Goal: Task Accomplishment & Management: Manage account settings

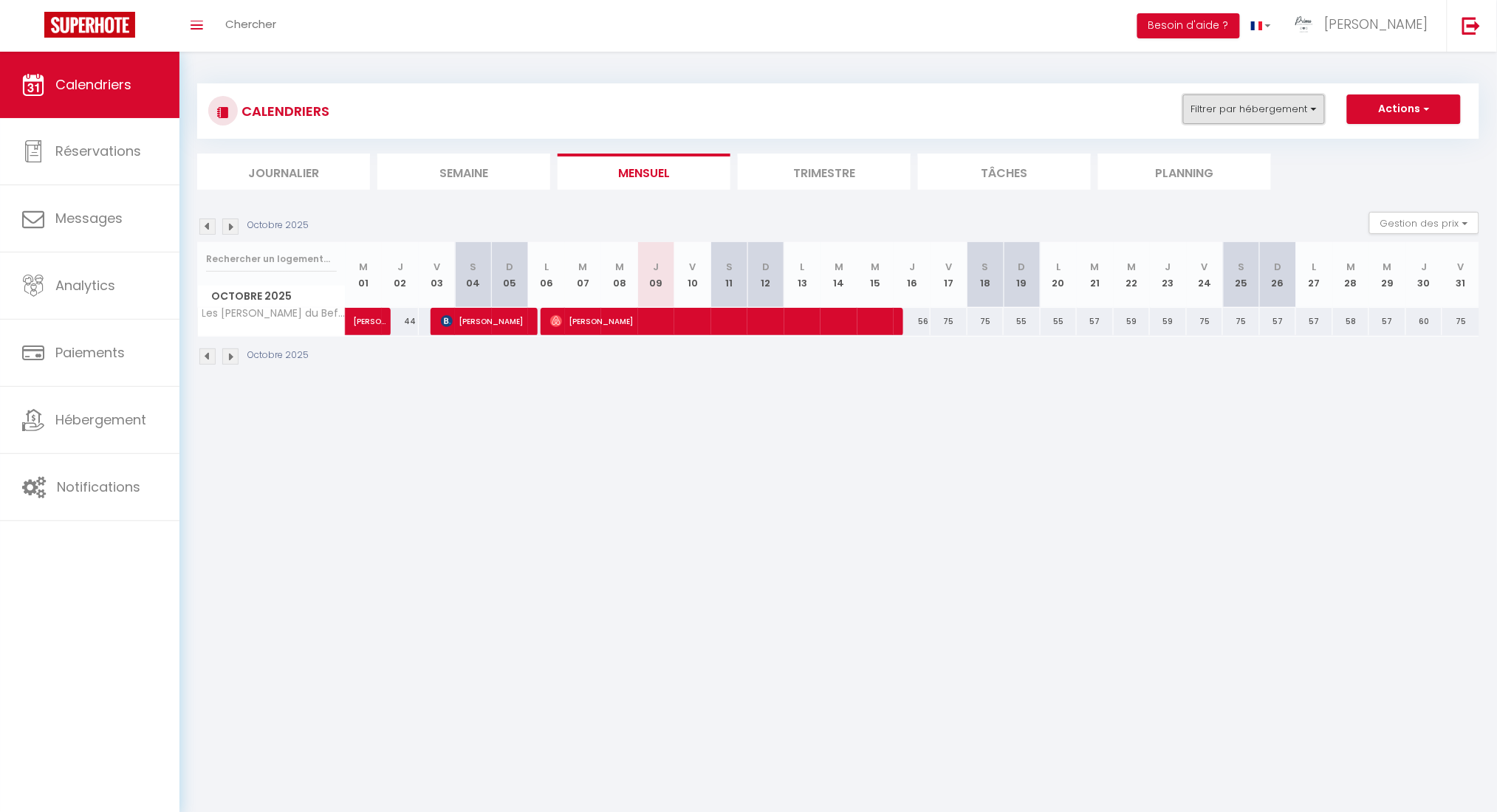
click at [1123, 108] on button "Filtrer par hébergement" at bounding box center [1254, 109] width 141 height 29
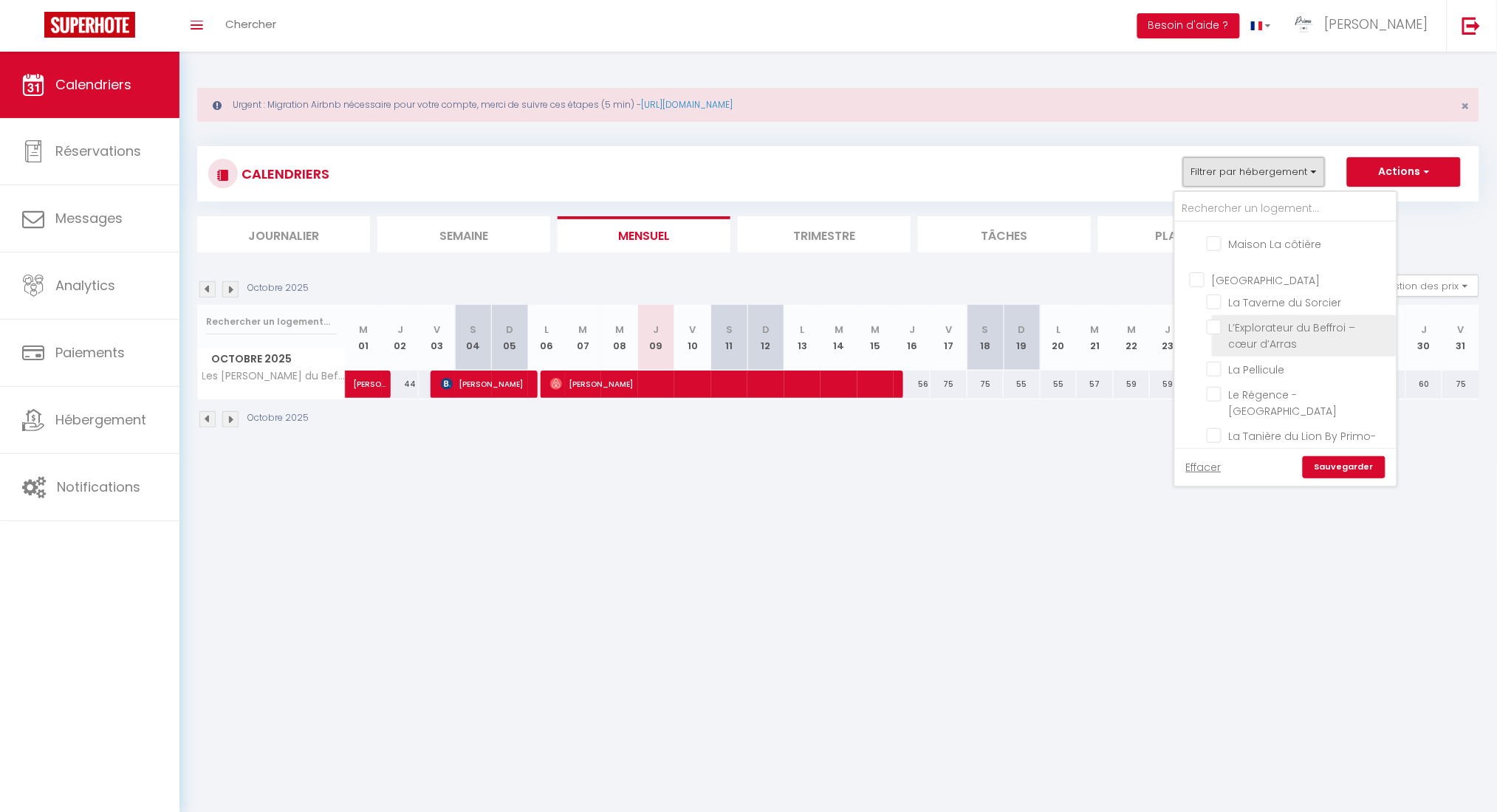
scroll to position [295, 0]
click at [1123, 273] on input "[GEOGRAPHIC_DATA]" at bounding box center [1300, 280] width 221 height 15
checkbox input "true"
checkbox input "false"
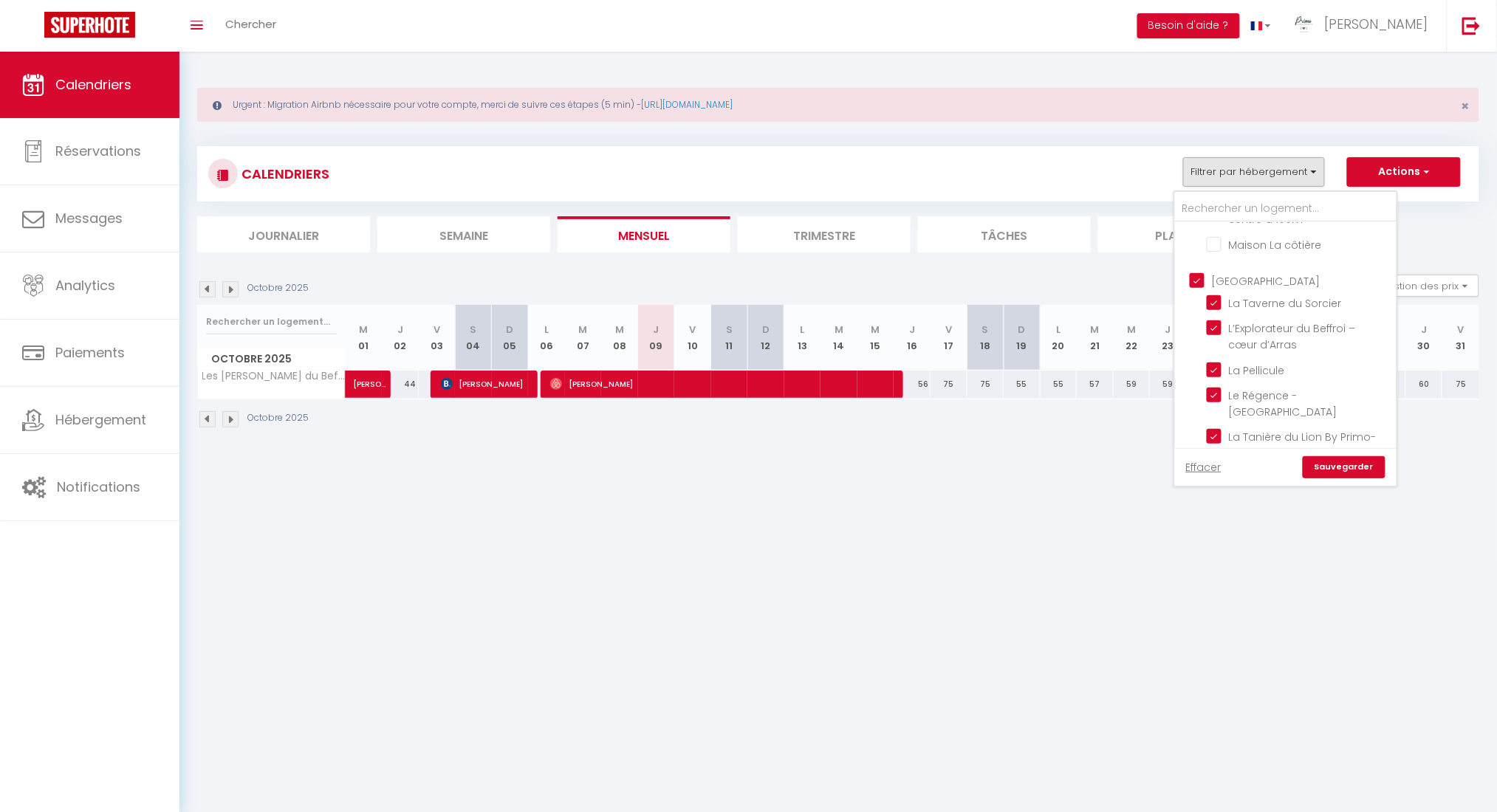
checkbox input "false"
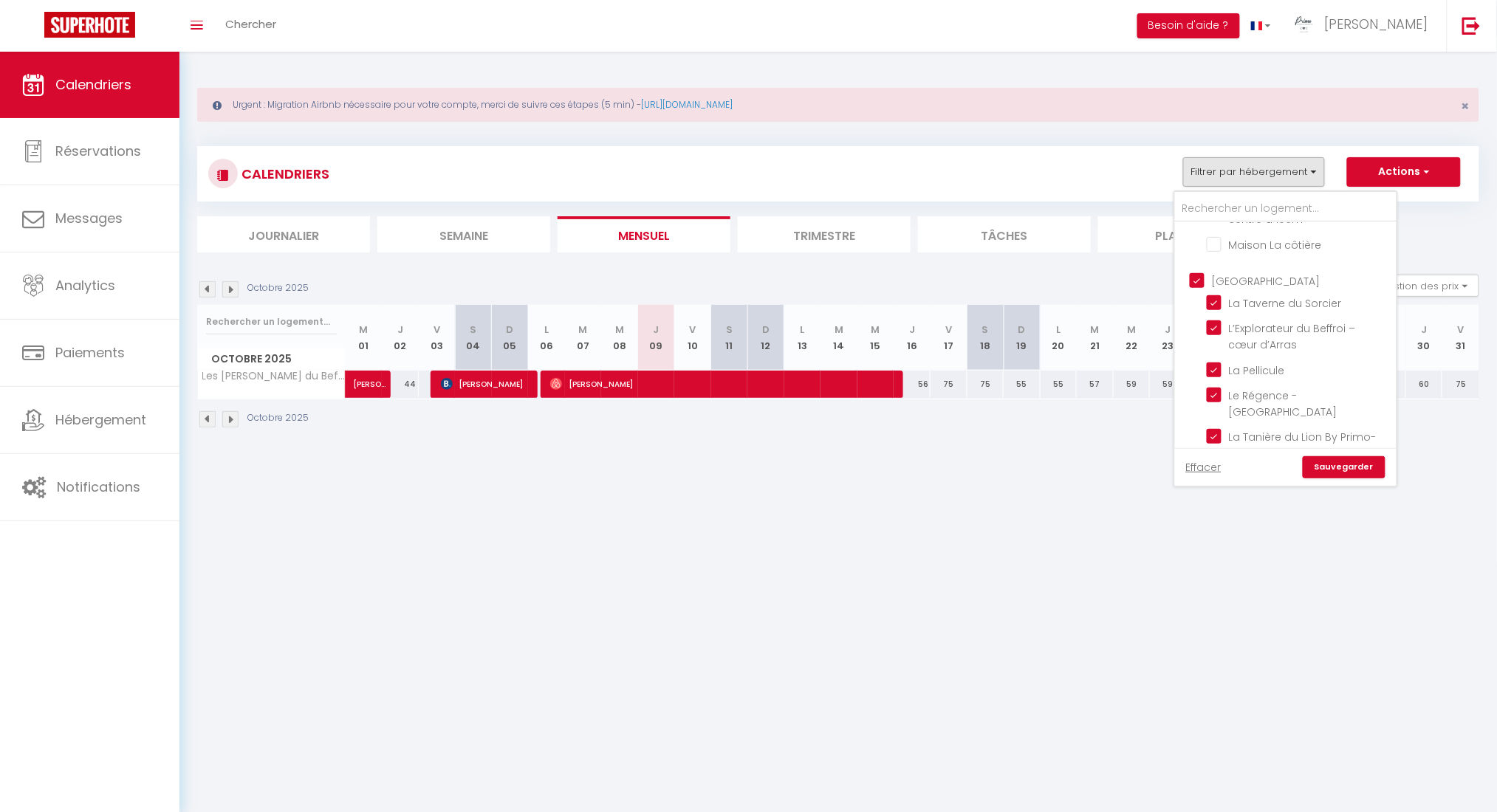
checkbox input "true"
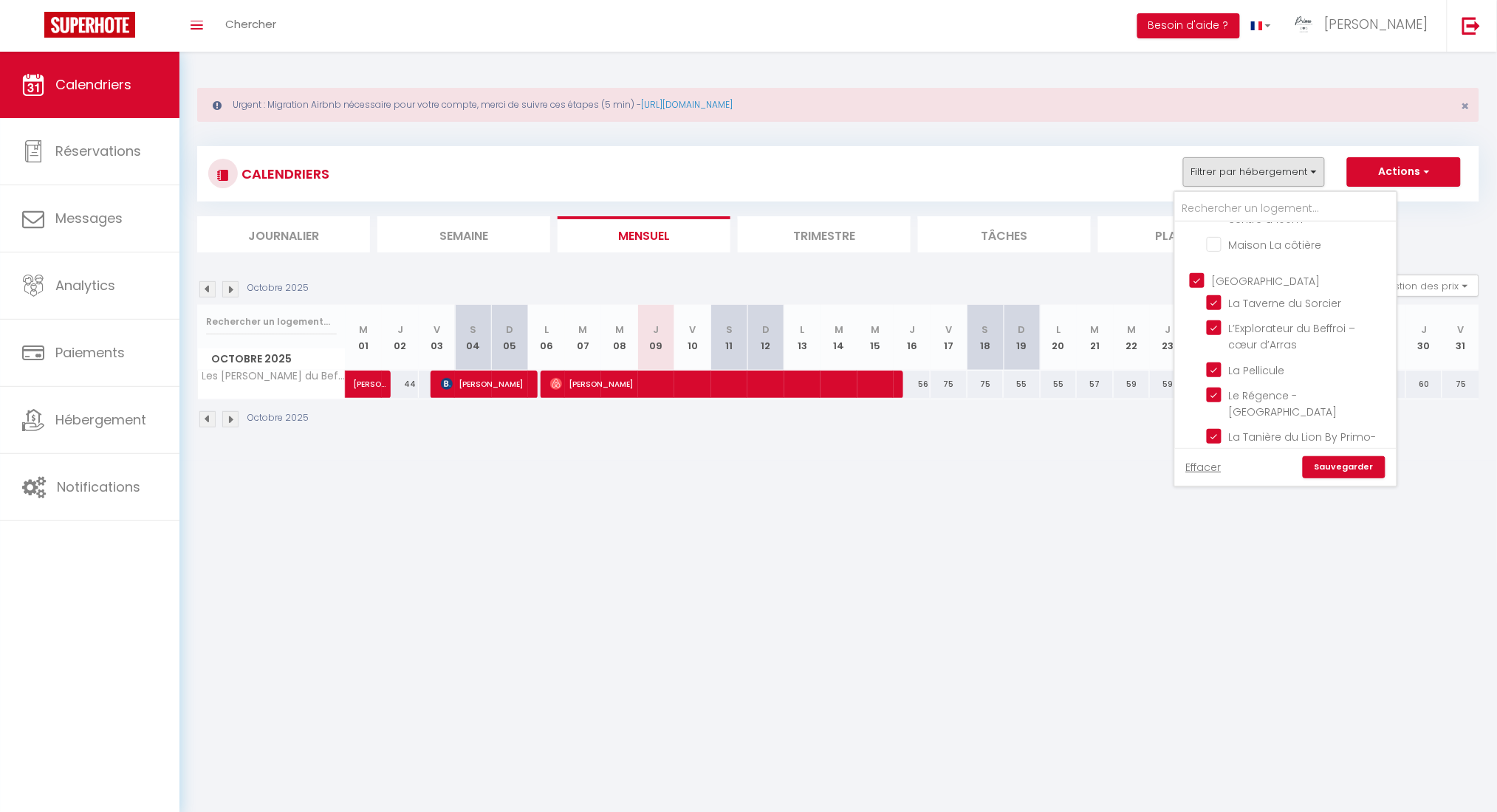
checkbox input "true"
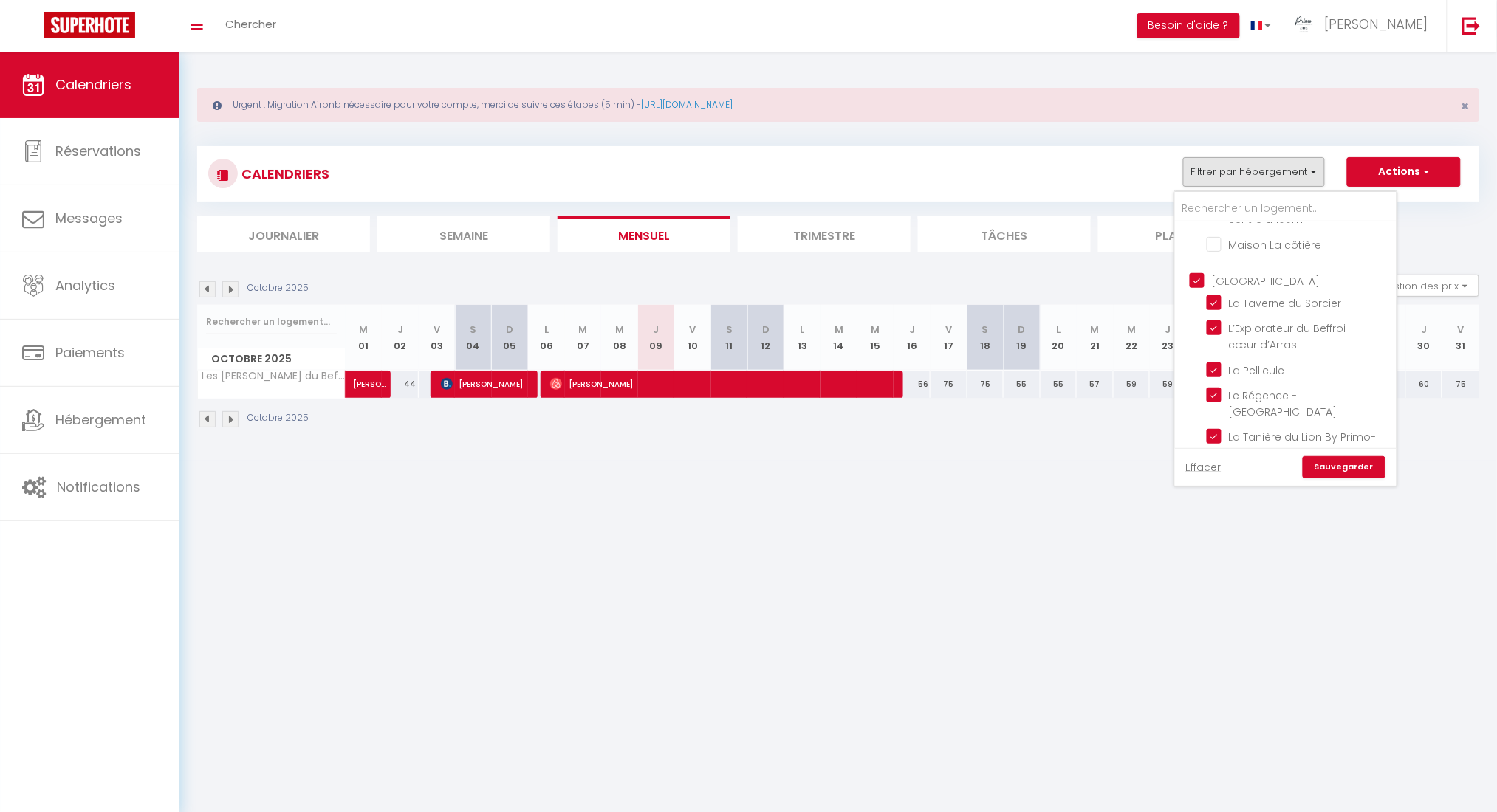
checkbox input "true"
checkbox input "false"
click at [1123, 462] on link "Sauvegarder" at bounding box center [1344, 468] width 83 height 22
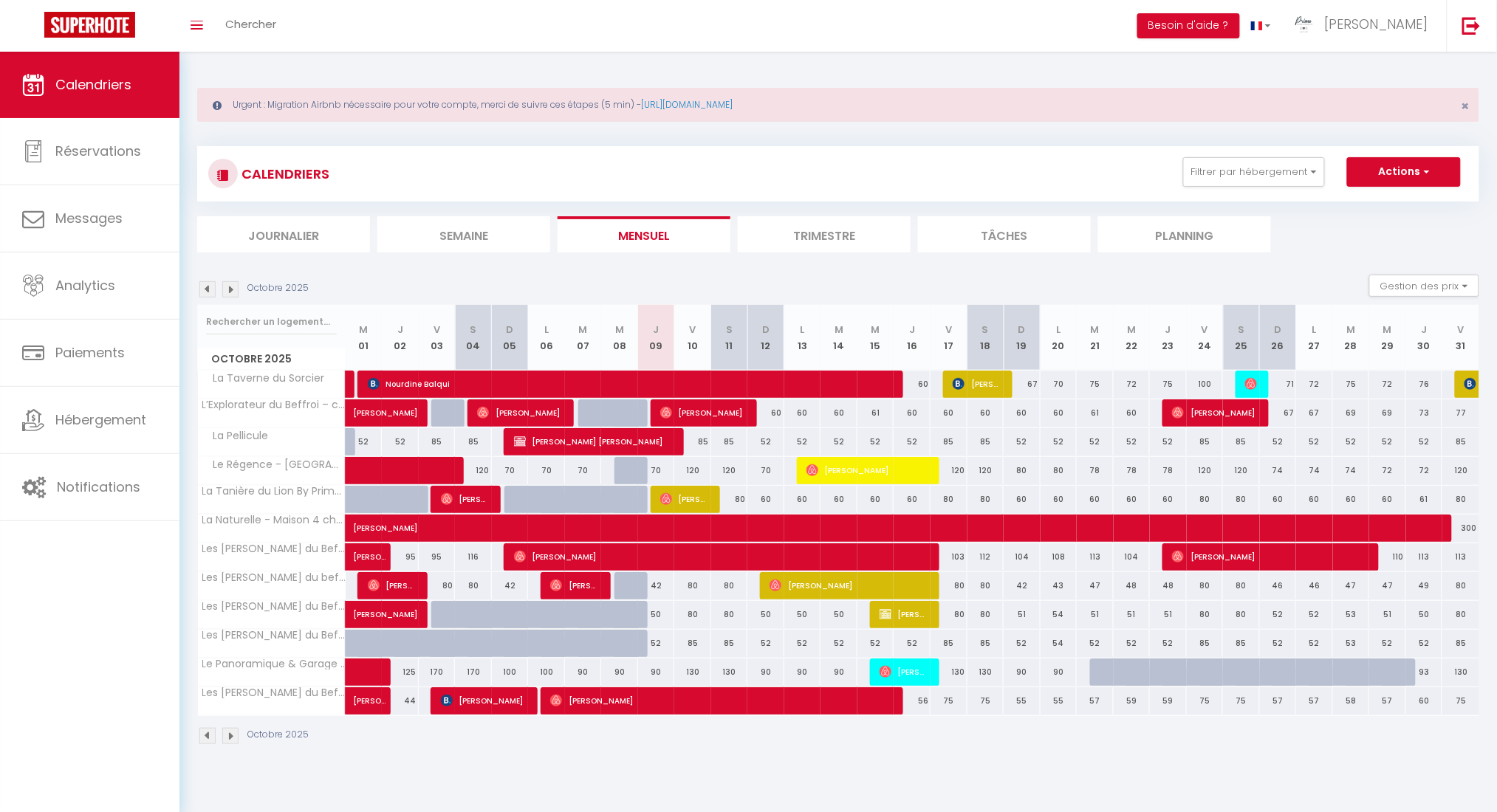
click at [211, 287] on img at bounding box center [207, 289] width 17 height 17
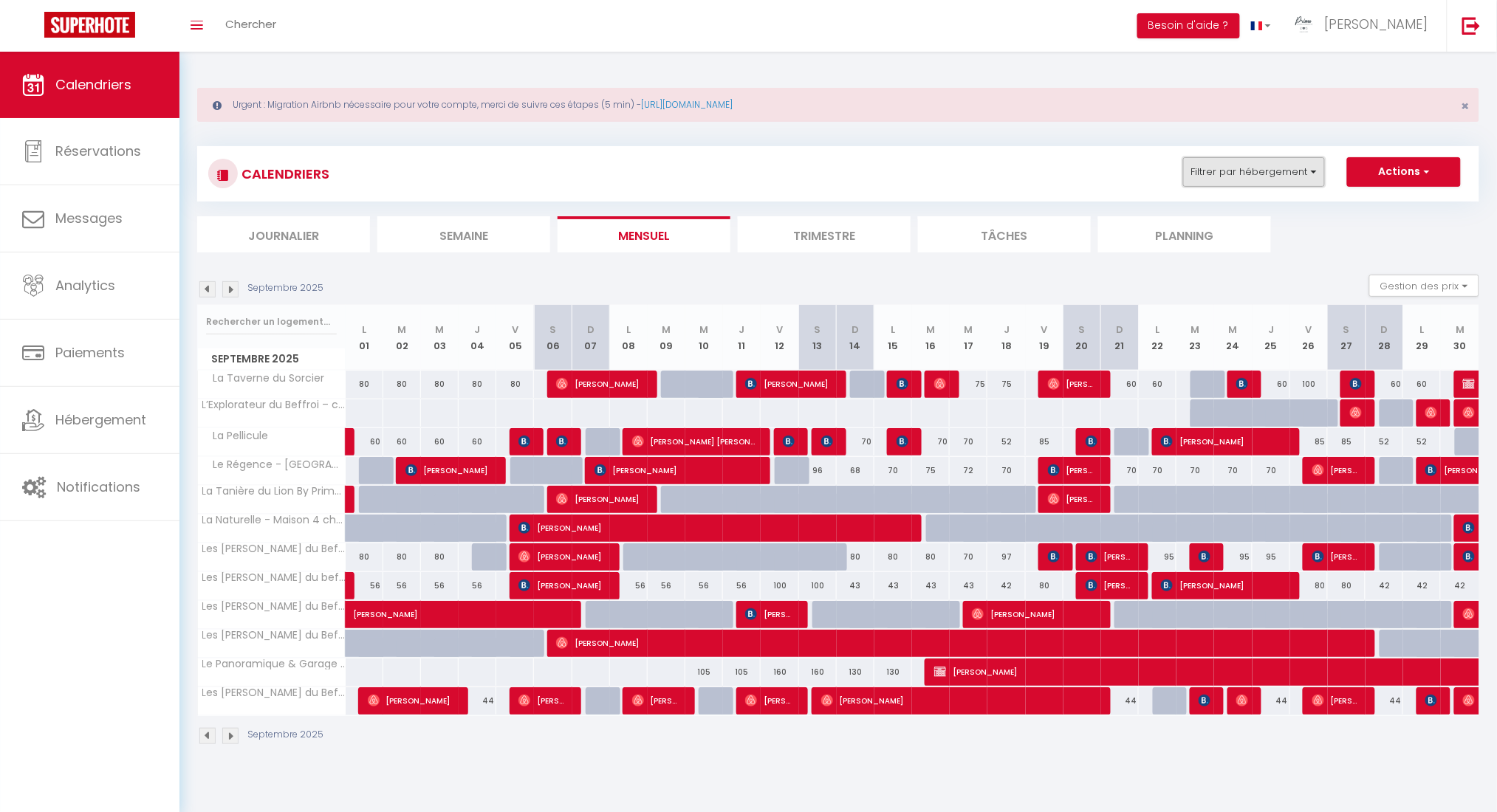
click at [1123, 172] on button "Filtrer par hébergement" at bounding box center [1254, 171] width 141 height 29
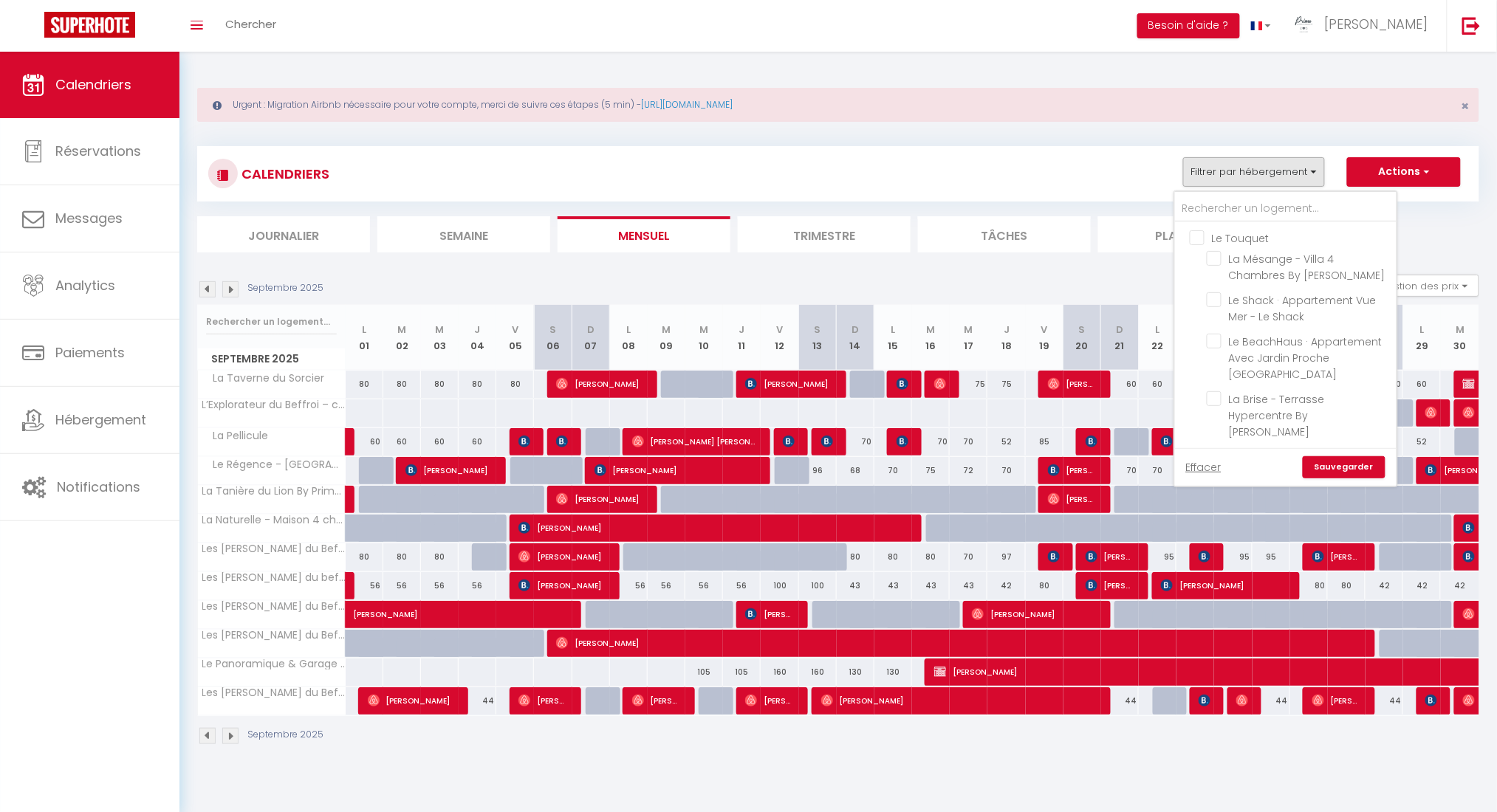
click at [1123, 239] on input "Le Touquet" at bounding box center [1300, 237] width 221 height 15
checkbox input "true"
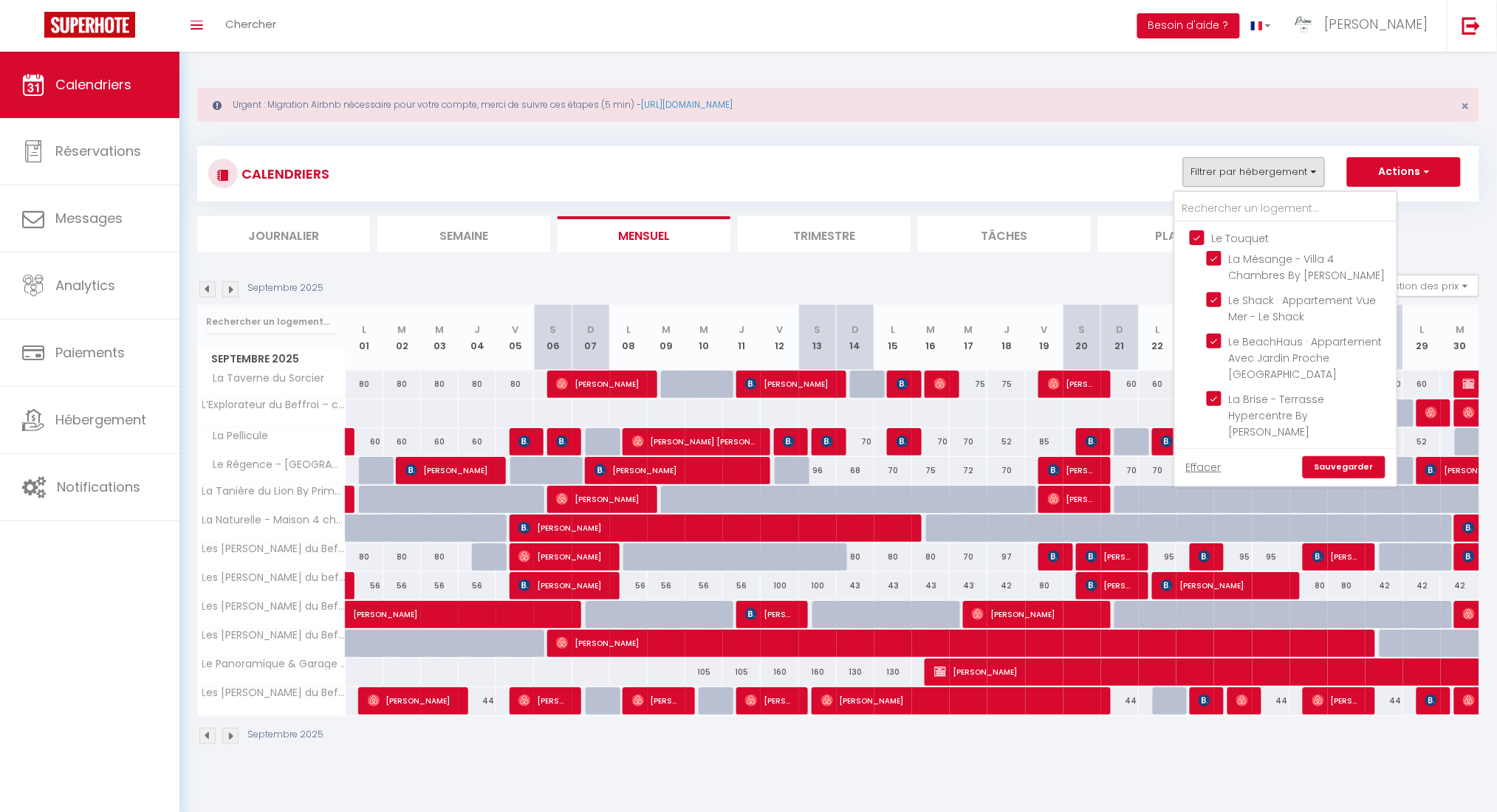
checkbox input "true"
checkbox input "false"
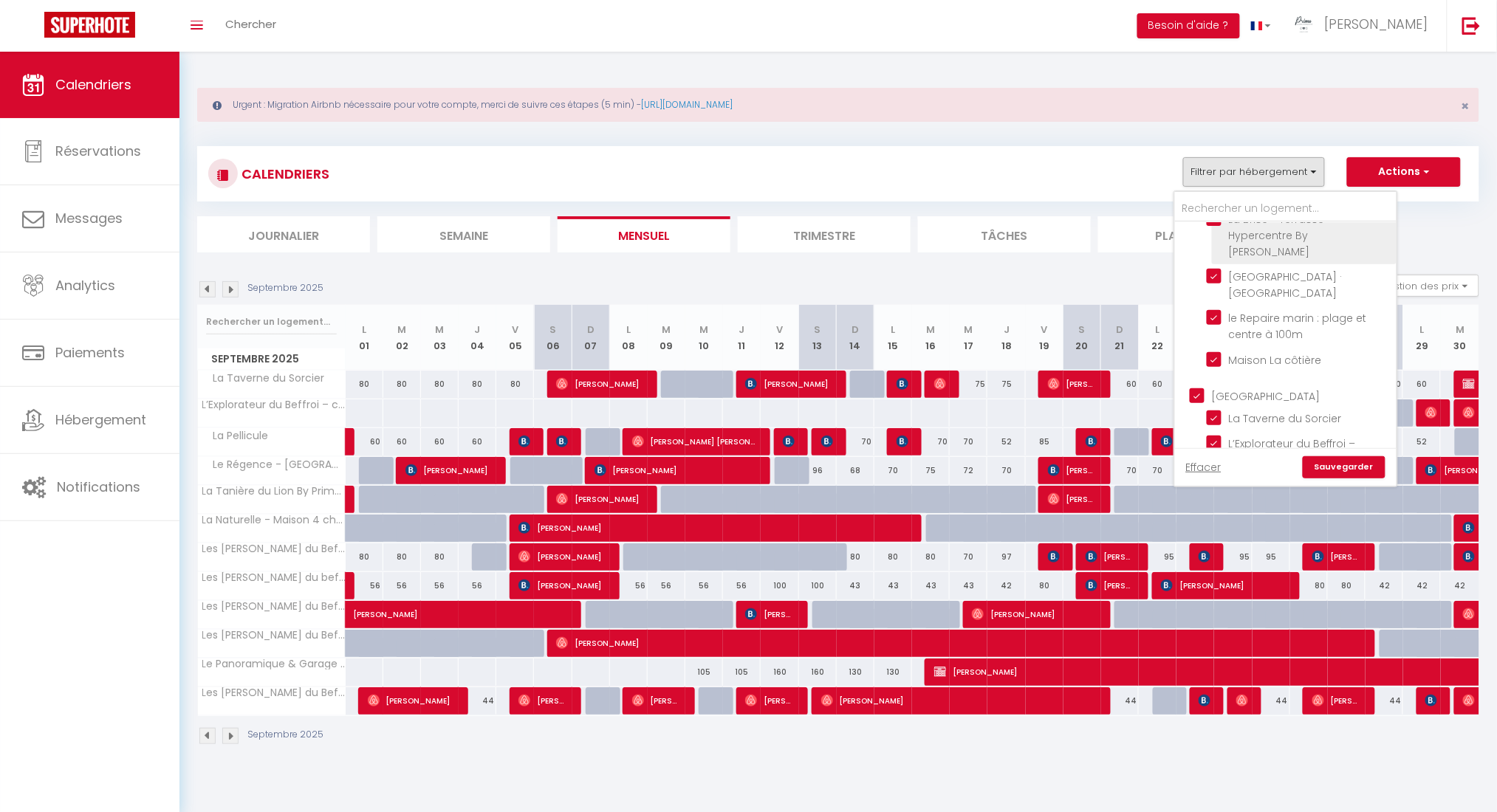
scroll to position [197, 0]
click at [1123, 371] on input "[GEOGRAPHIC_DATA]" at bounding box center [1300, 378] width 221 height 15
checkbox input "false"
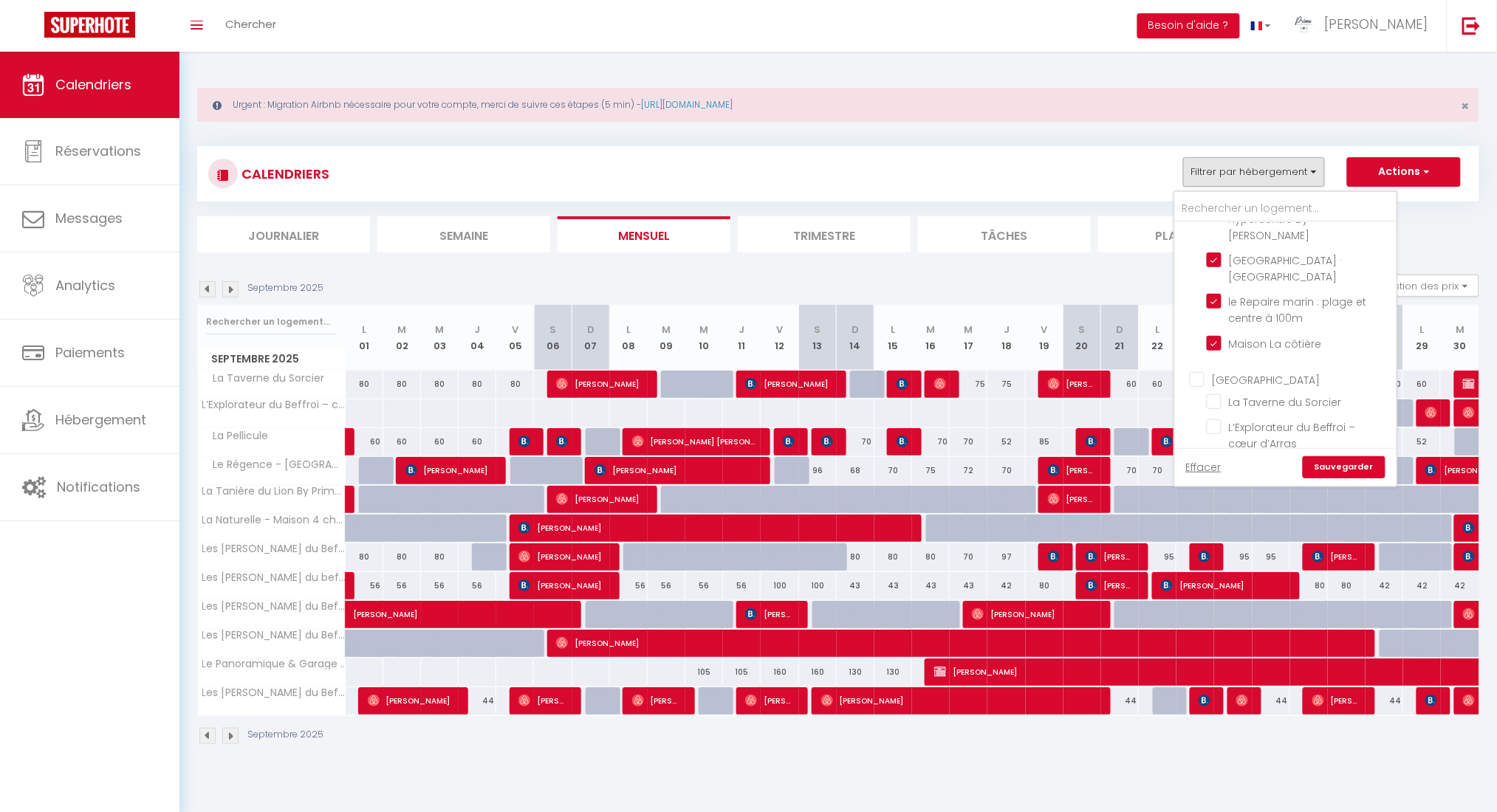
checkbox input "false"
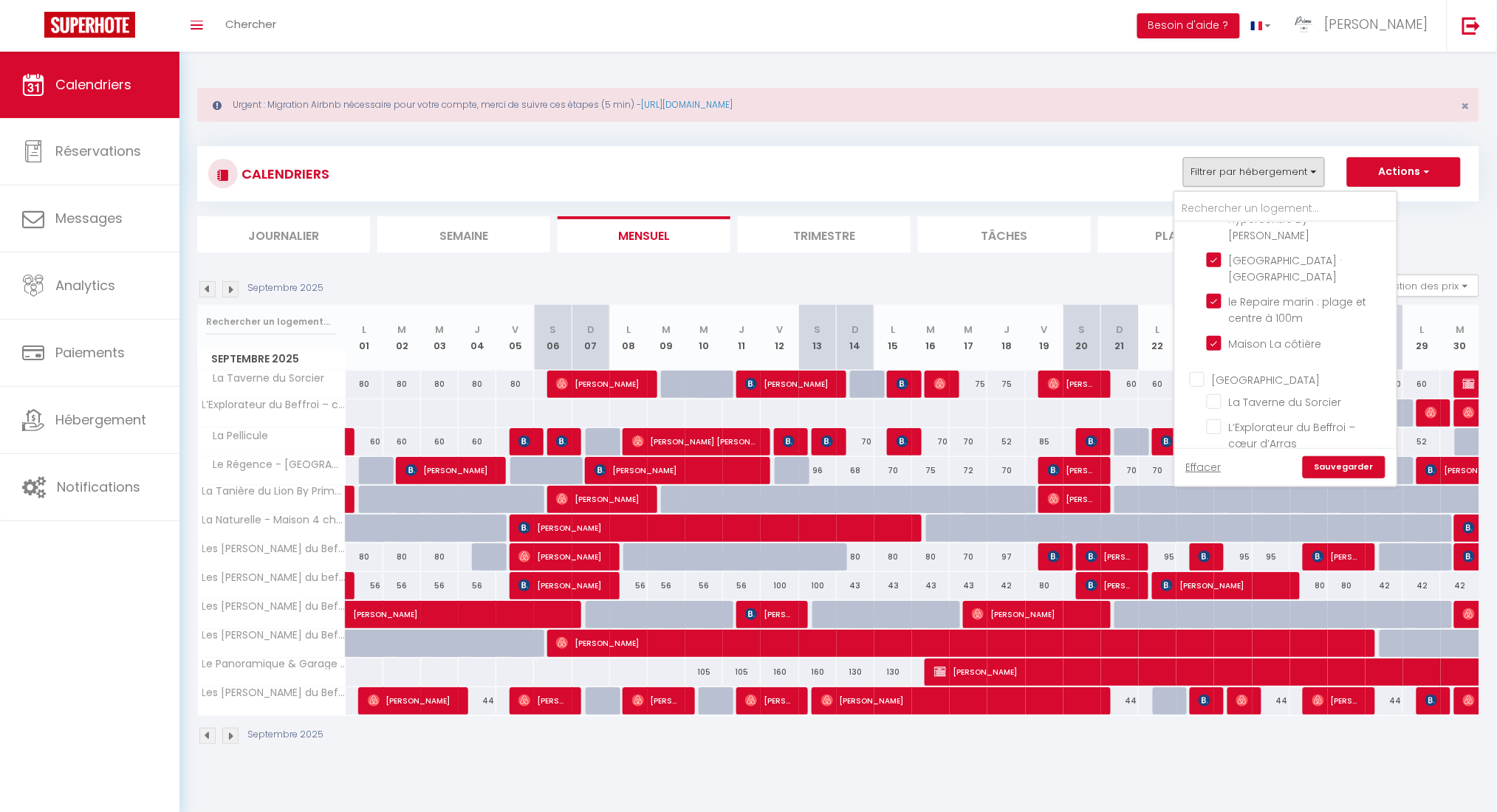
checkbox input "false"
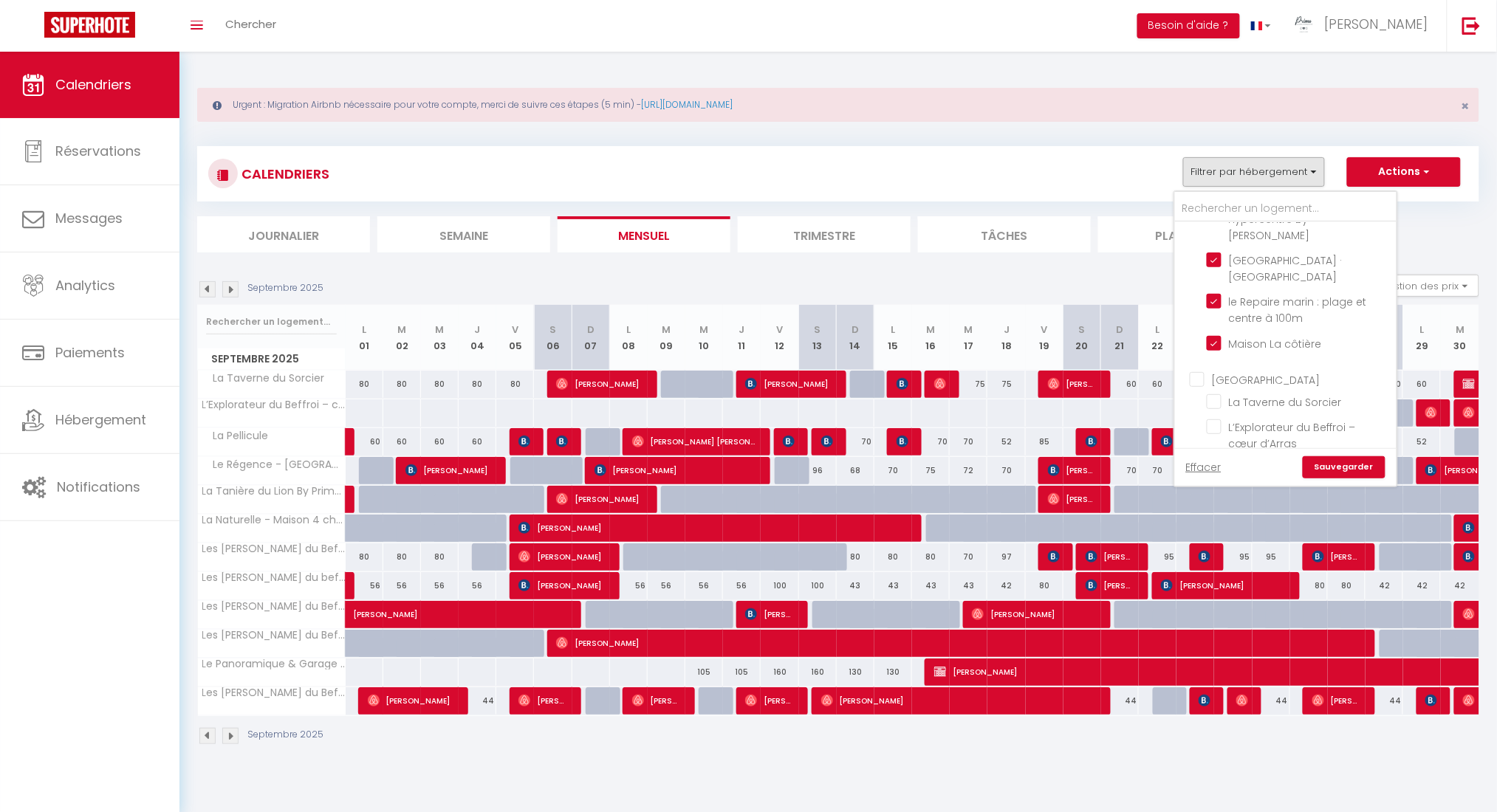
checkbox input "false"
click at [1123, 462] on link "Sauvegarder" at bounding box center [1344, 468] width 83 height 22
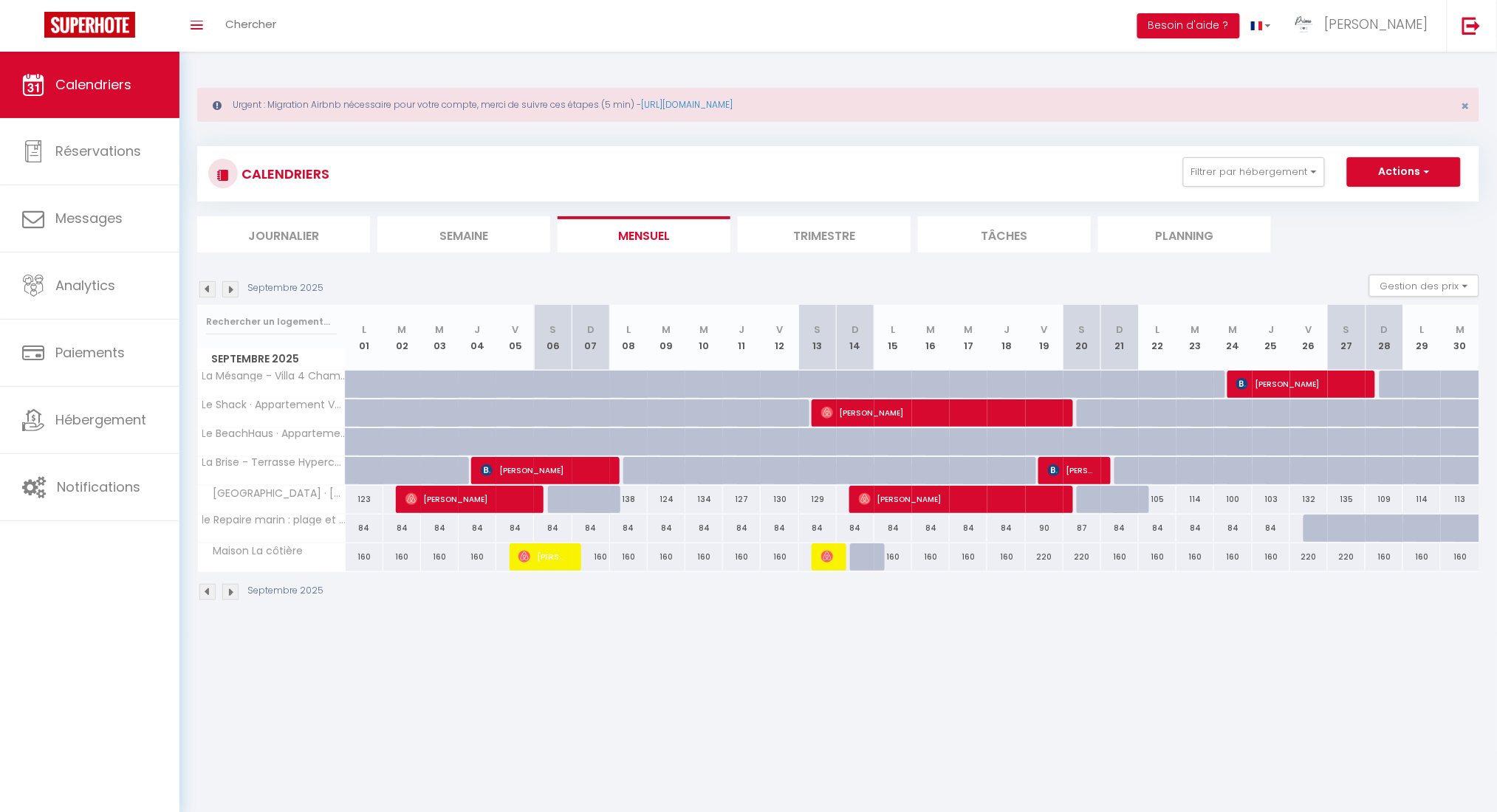
click at [209, 283] on img at bounding box center [207, 289] width 17 height 17
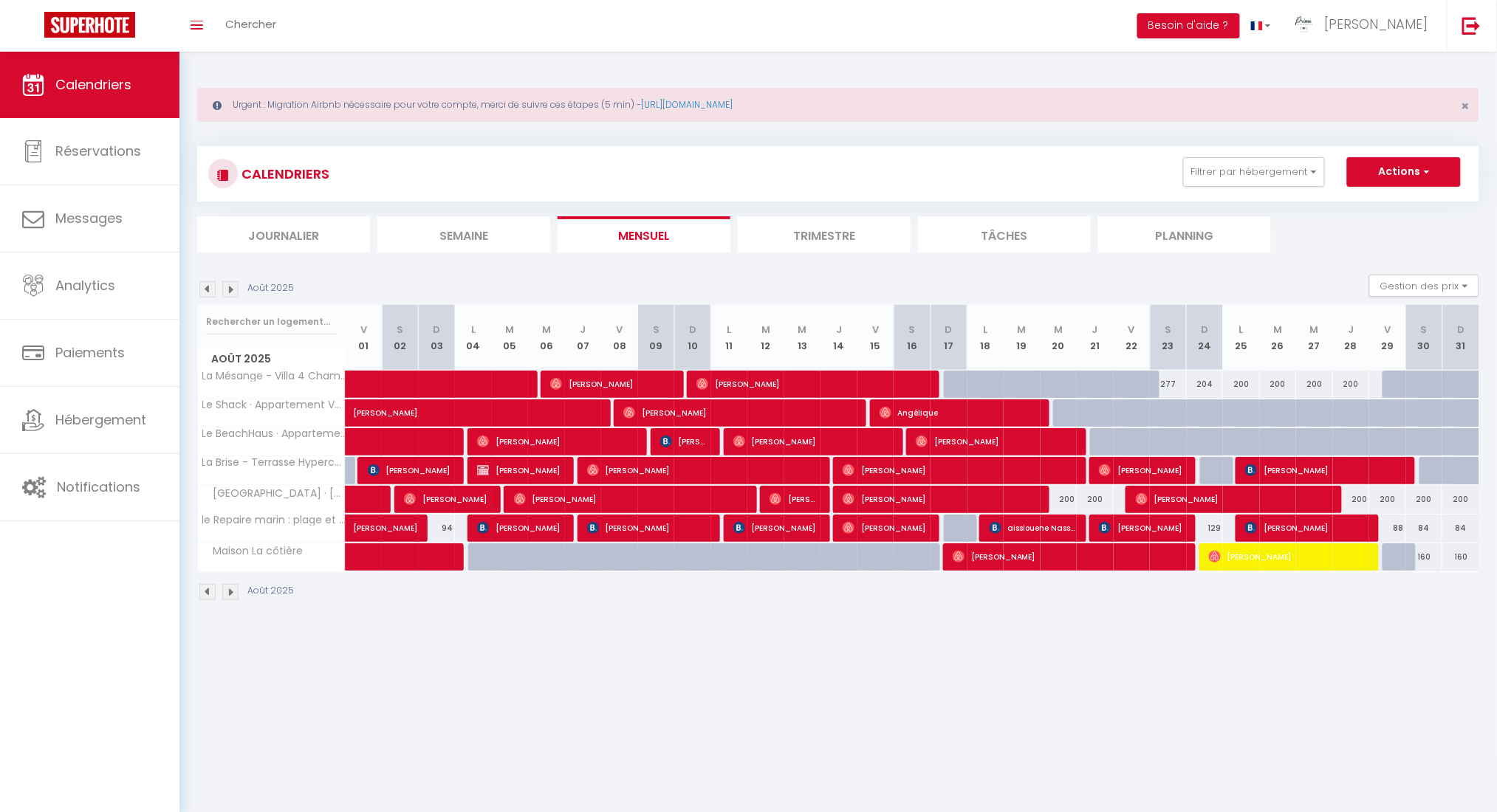
click at [208, 292] on img at bounding box center [207, 289] width 17 height 17
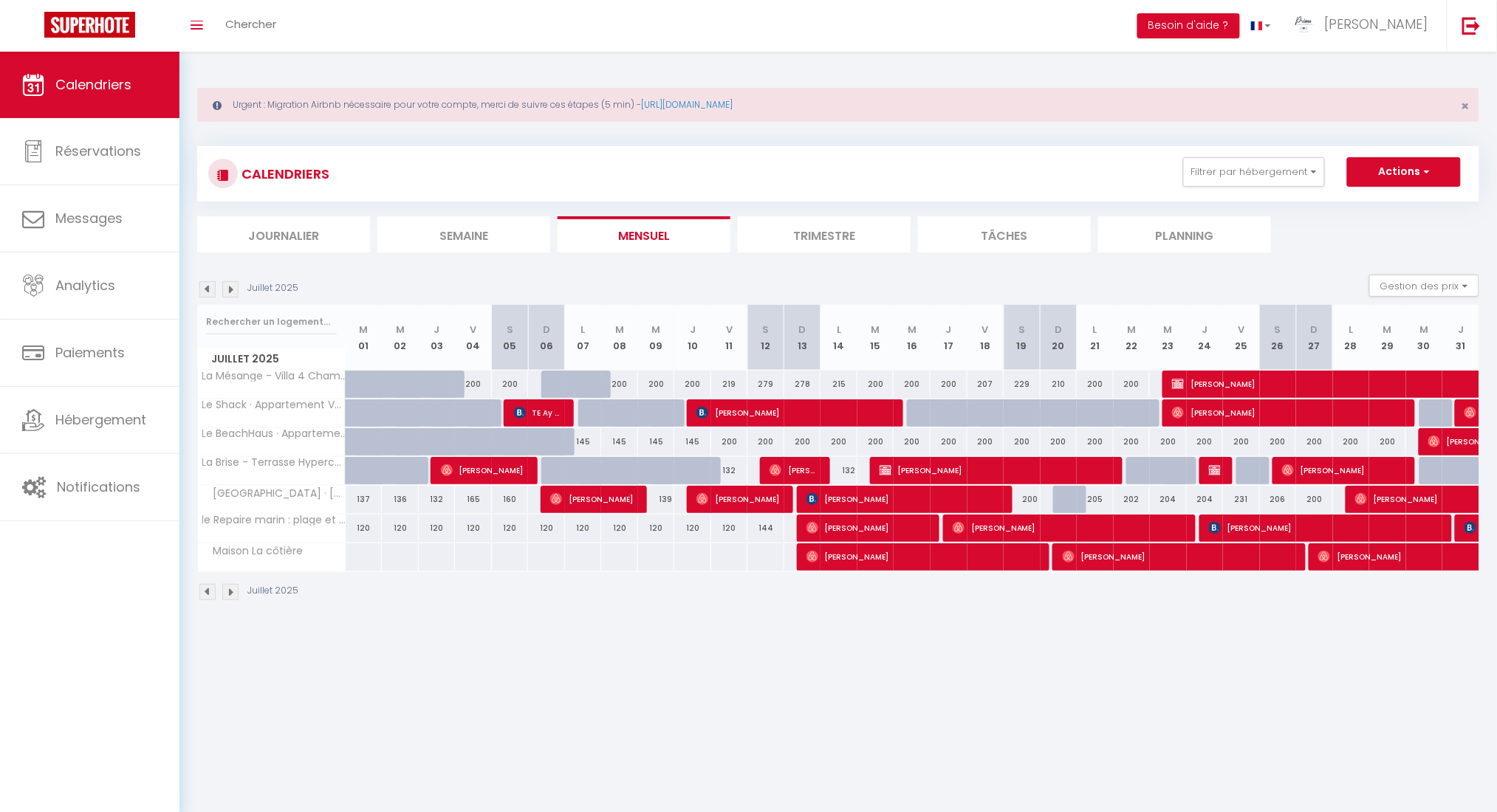
click at [228, 289] on img at bounding box center [230, 289] width 17 height 17
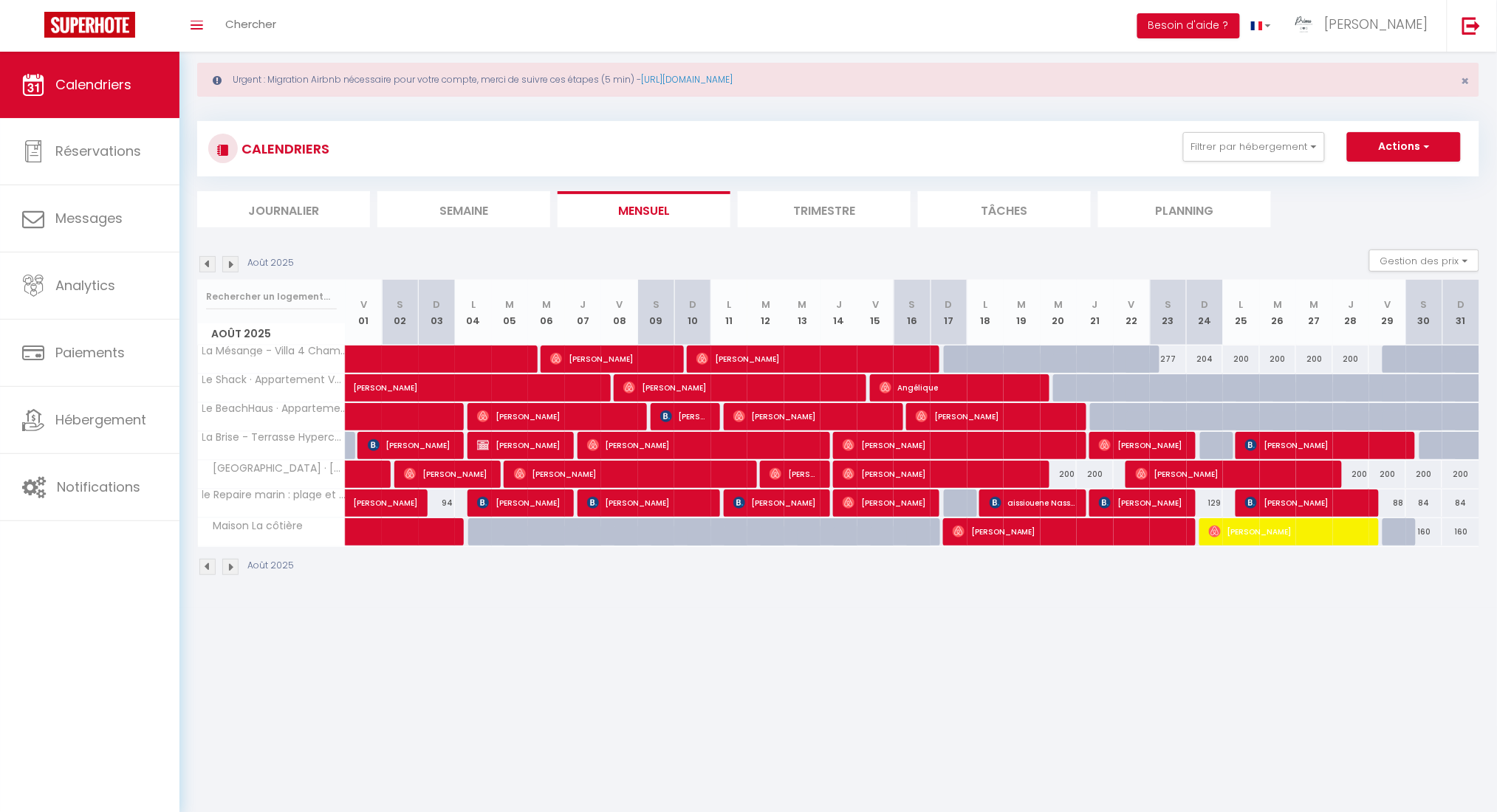
scroll to position [51, 0]
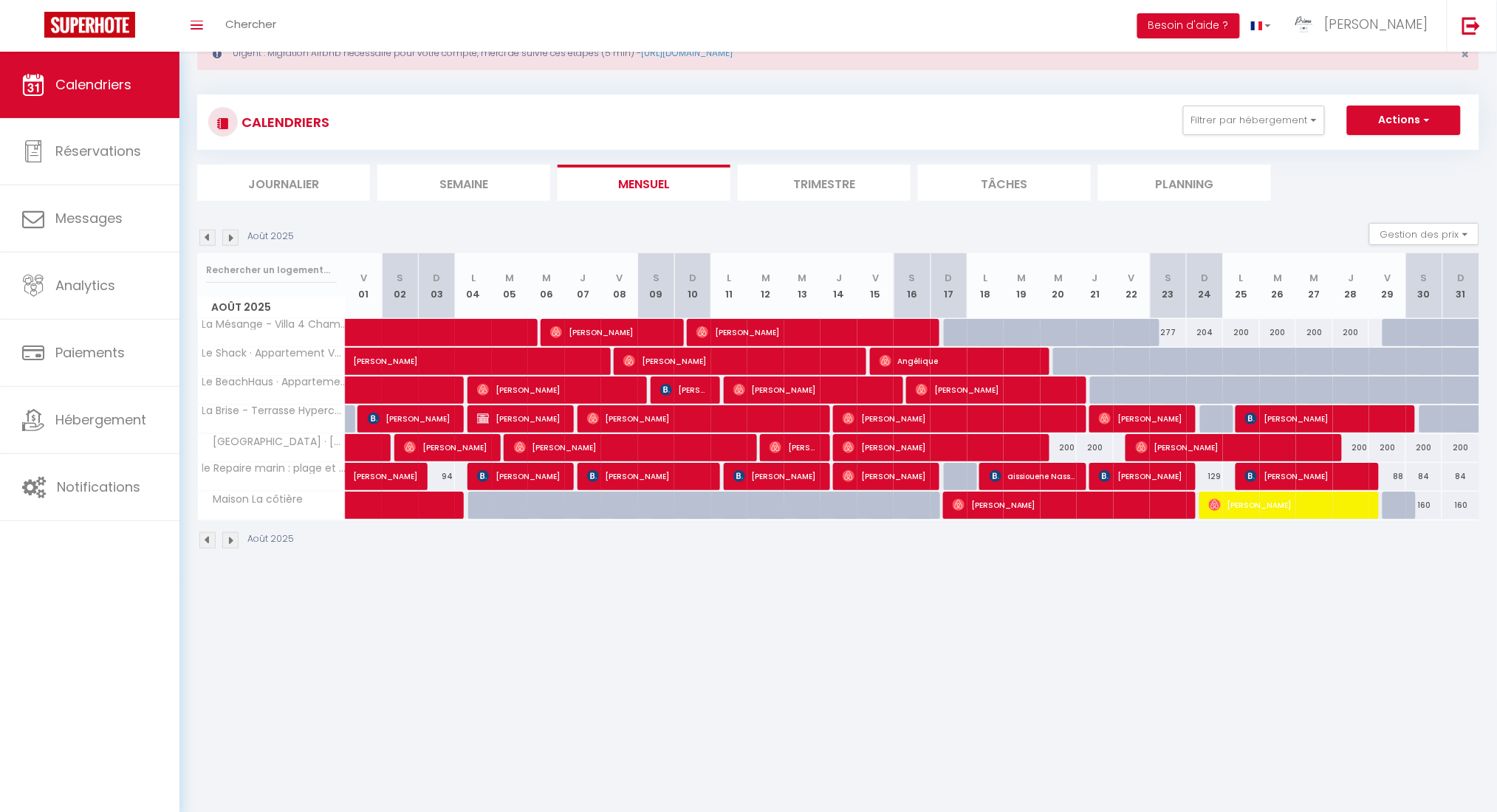
click at [232, 235] on img at bounding box center [230, 238] width 17 height 17
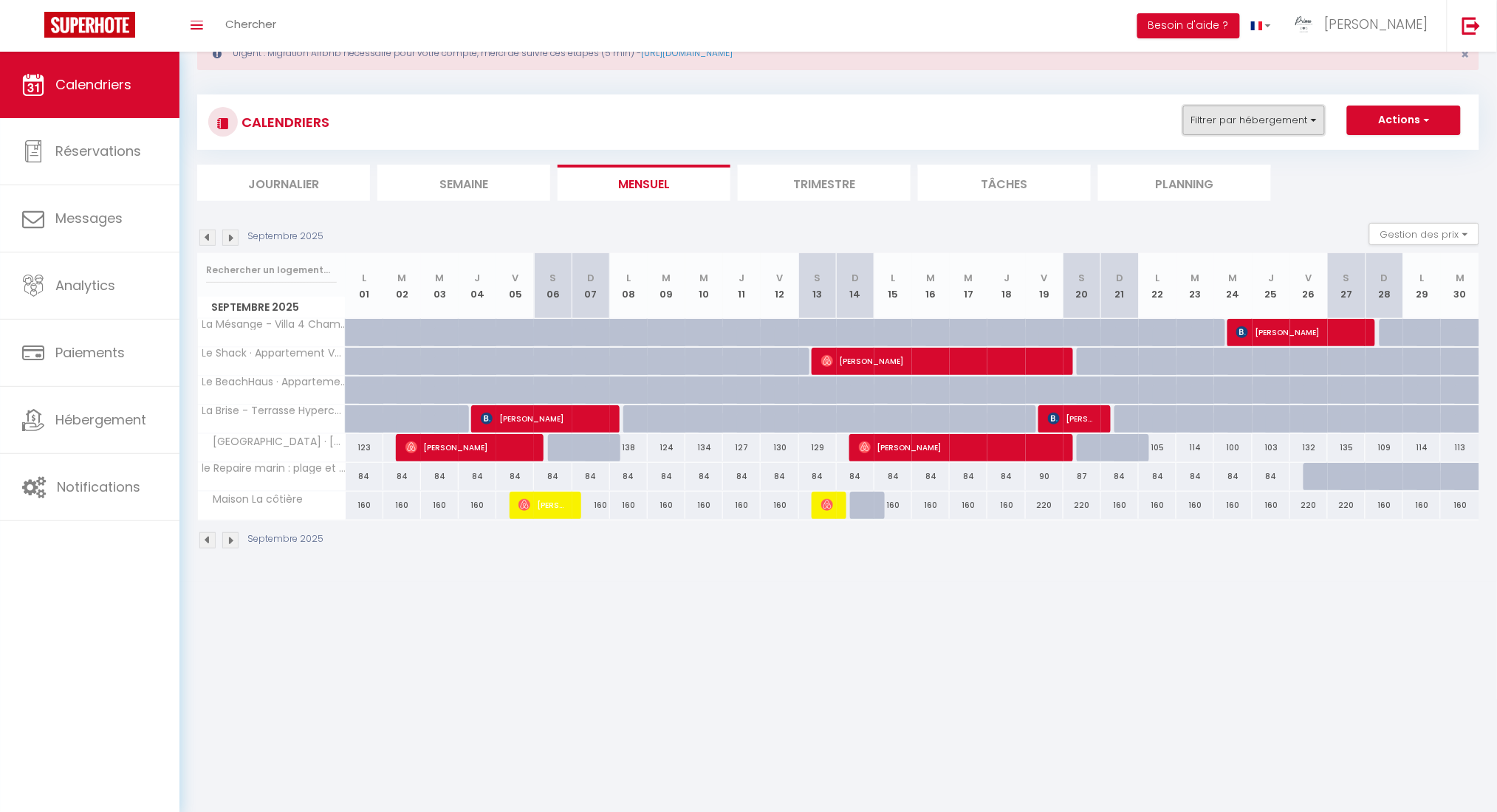
click at [1123, 122] on button "Filtrer par hébergement" at bounding box center [1254, 120] width 141 height 29
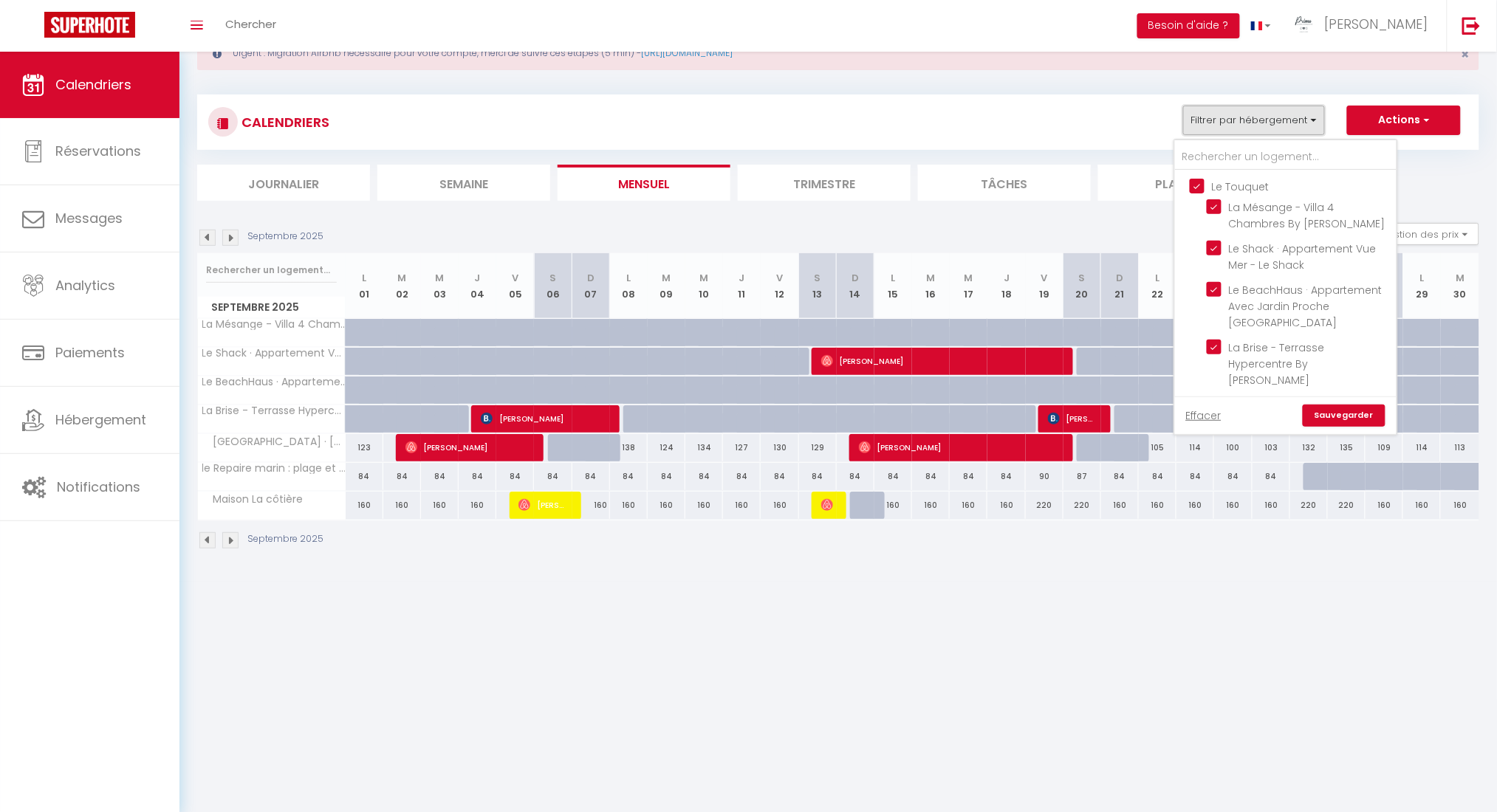
click at [1123, 122] on button "Filtrer par hébergement" at bounding box center [1254, 120] width 141 height 29
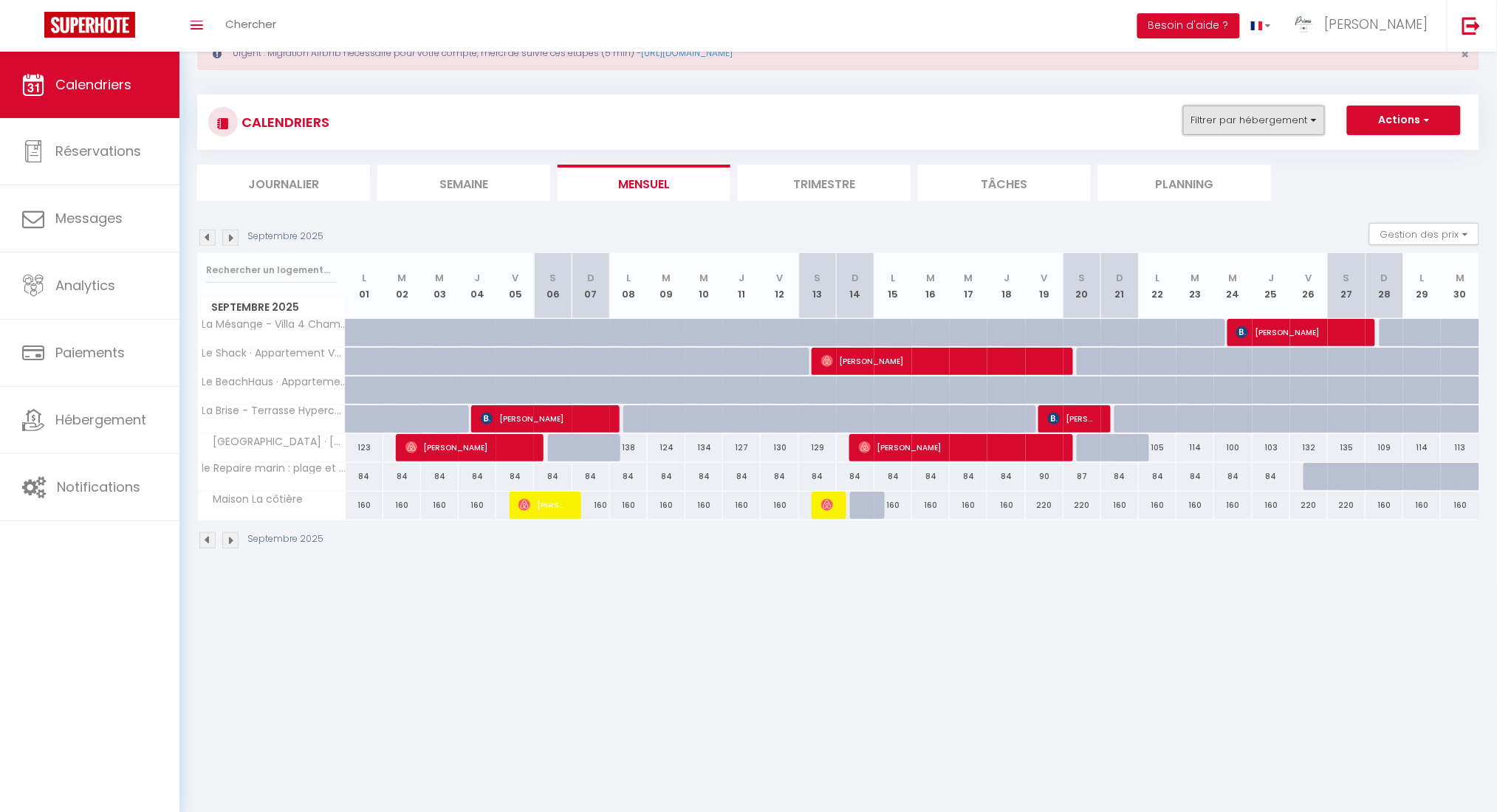
click at [1123, 122] on button "Filtrer par hébergement" at bounding box center [1254, 120] width 141 height 29
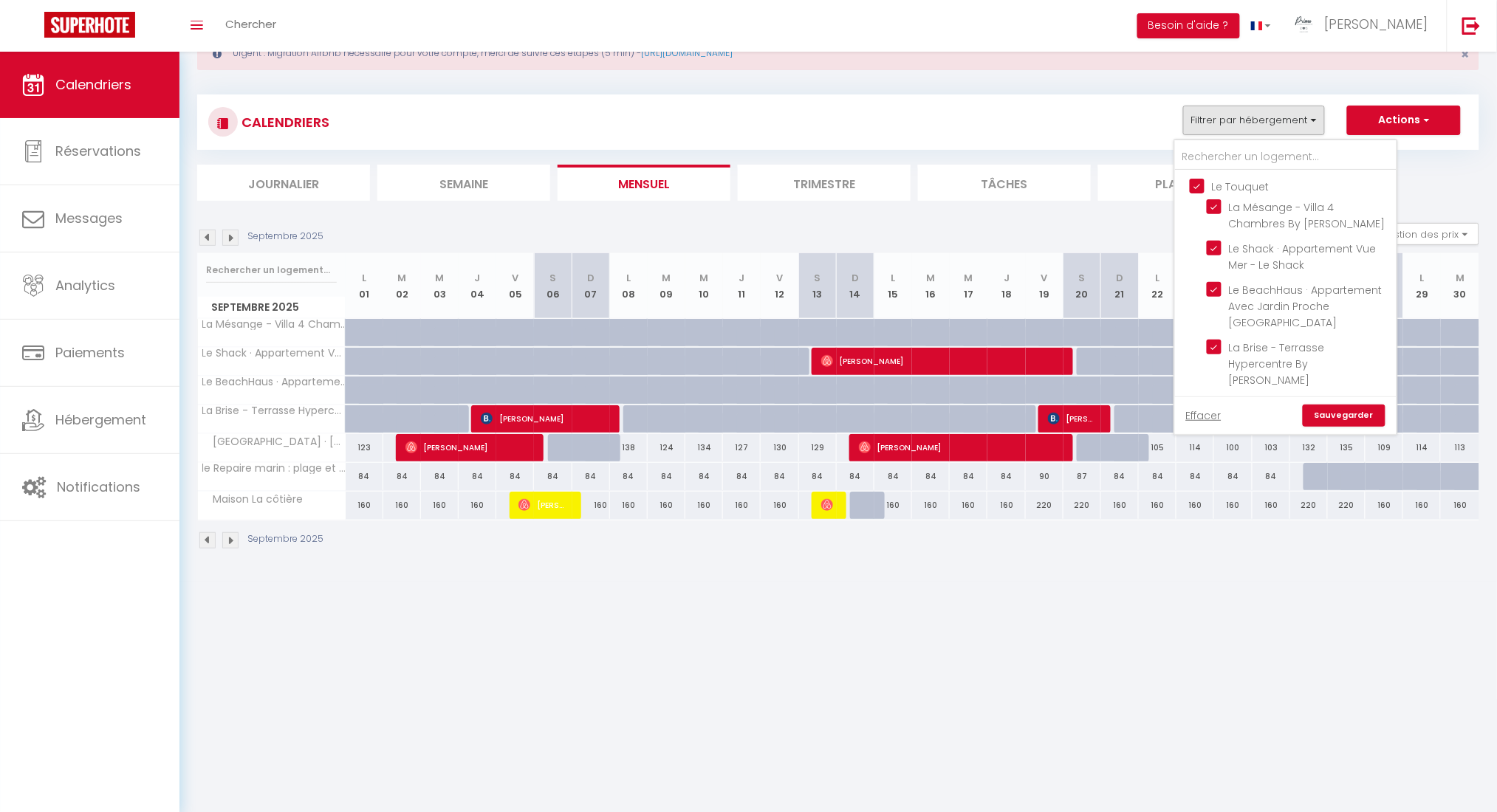
click at [1123, 190] on input "Le Touquet" at bounding box center [1300, 185] width 221 height 15
checkbox input "false"
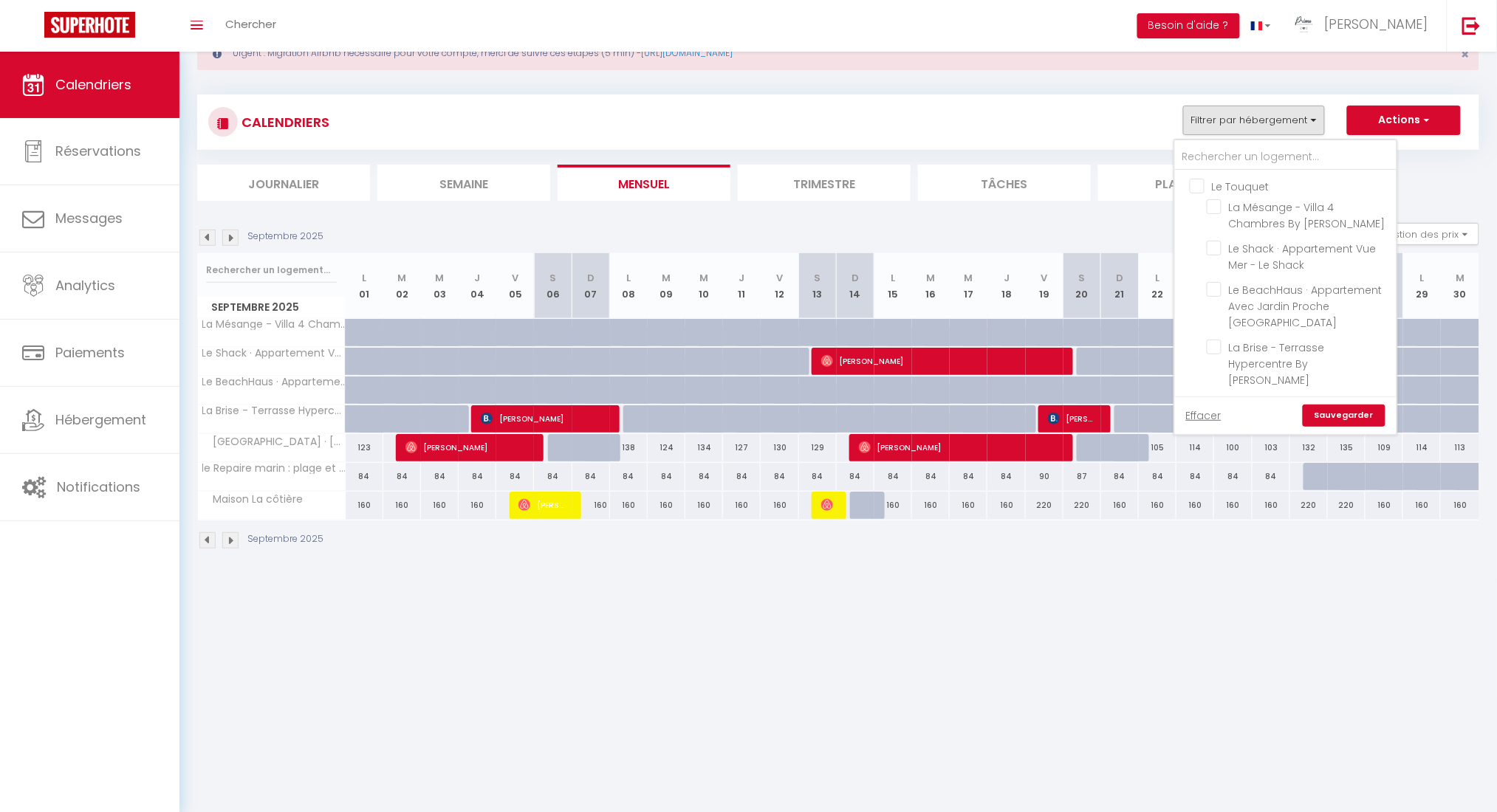
checkbox input "false"
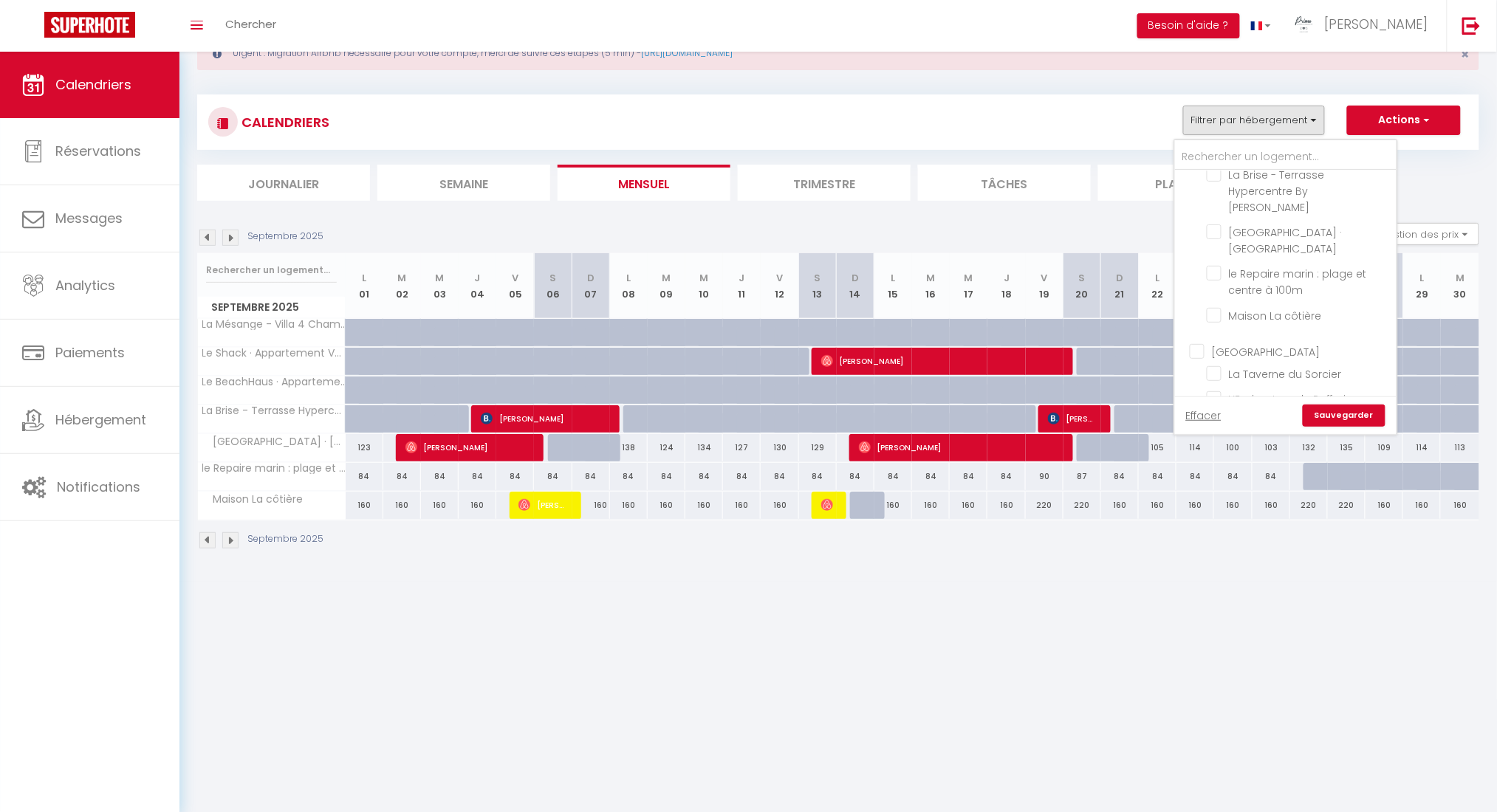
scroll to position [197, 0]
click at [1123, 320] on input "[GEOGRAPHIC_DATA]" at bounding box center [1300, 327] width 221 height 15
checkbox input "true"
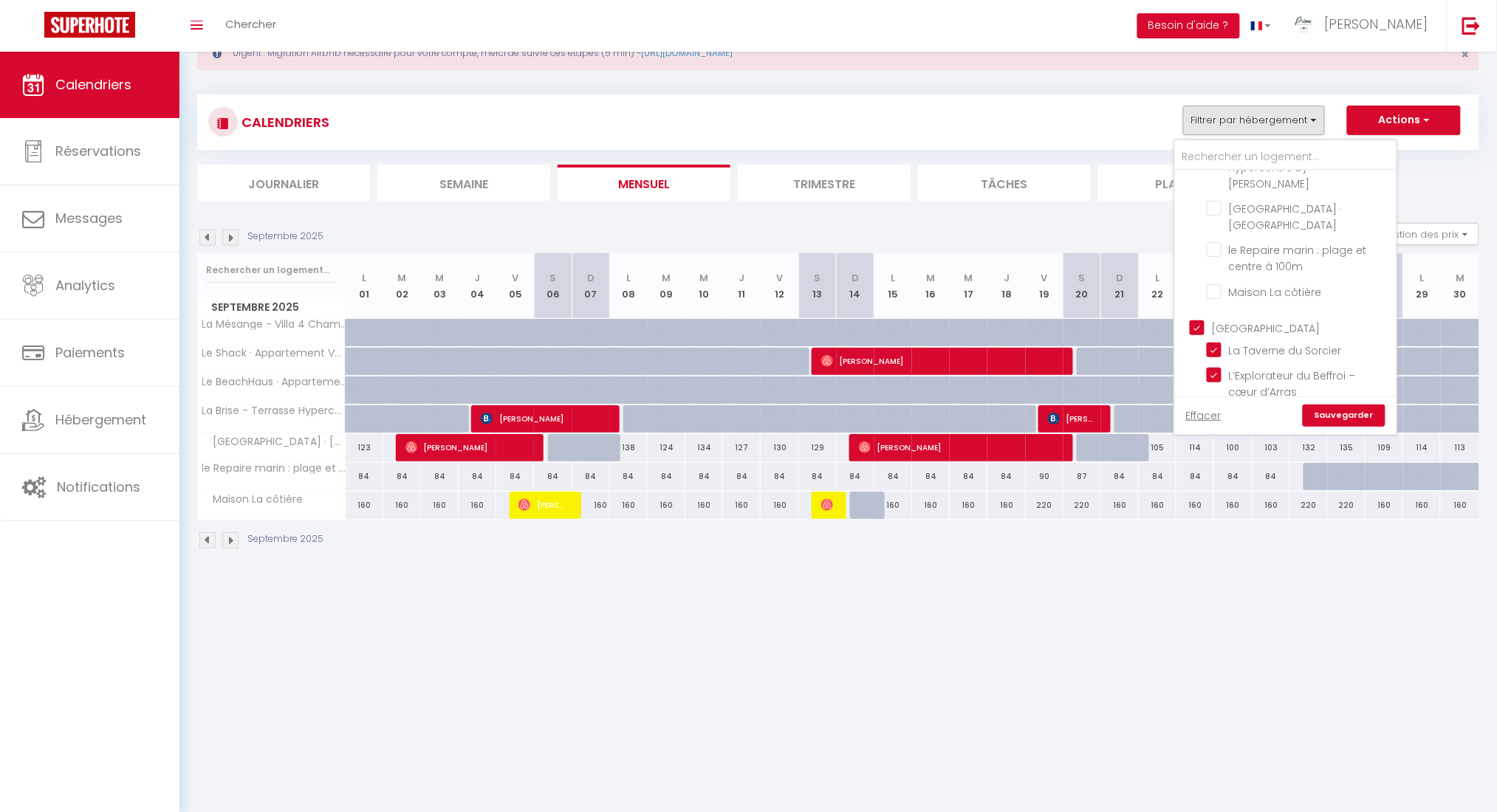
checkbox input "true"
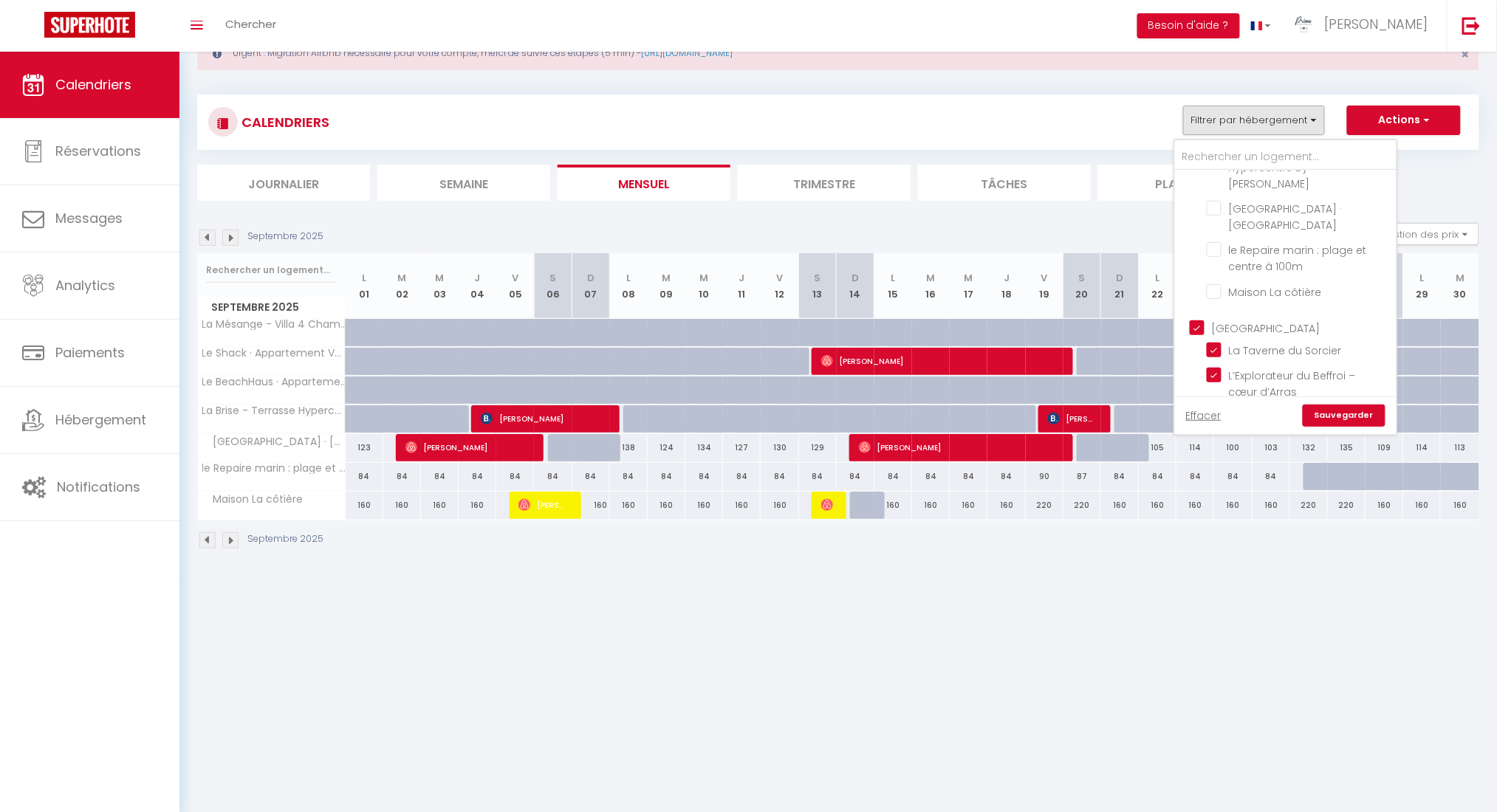
checkbox input "true"
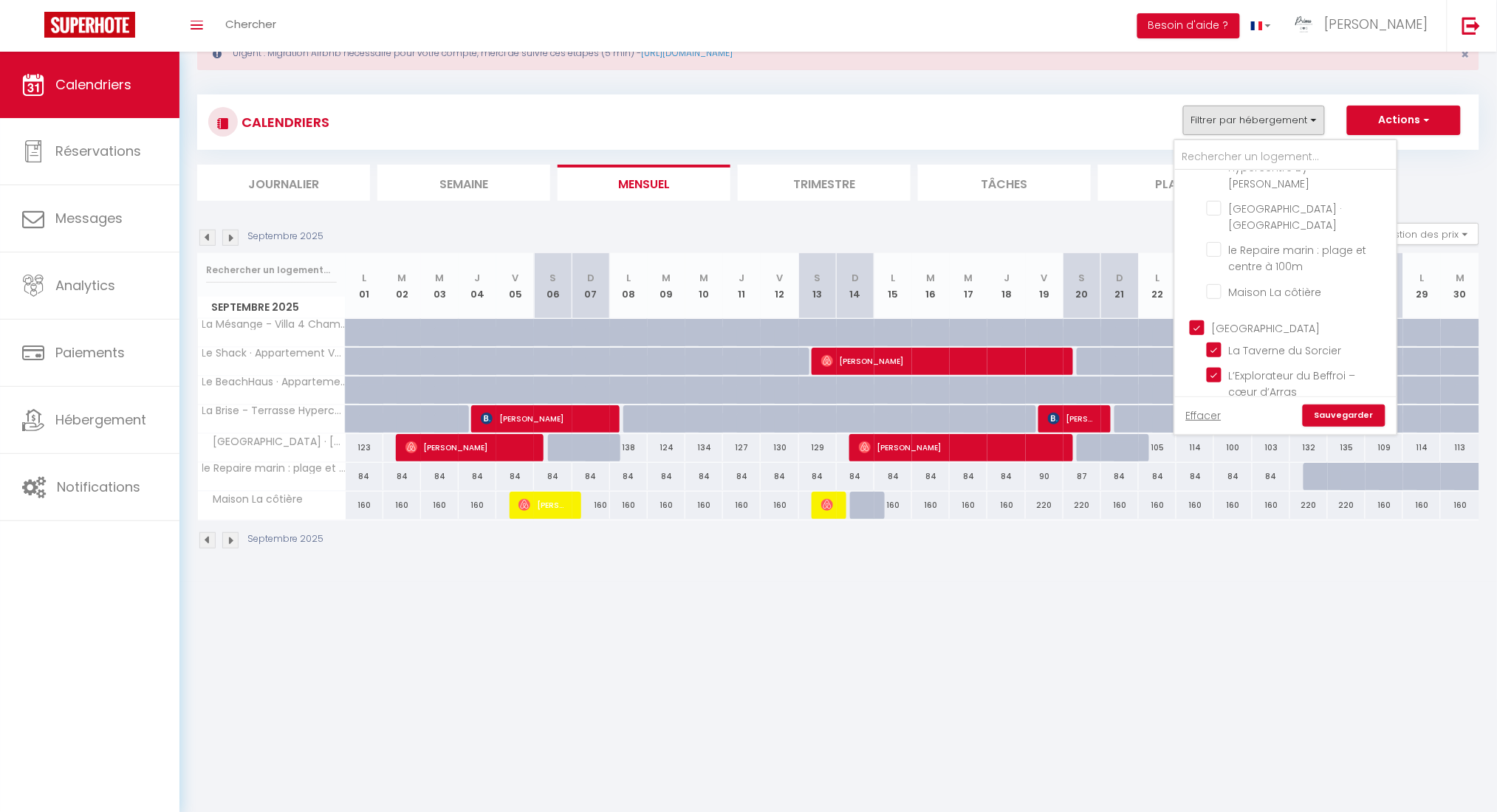
checkbox input "false"
click at [1123, 412] on link "Sauvegarder" at bounding box center [1344, 415] width 83 height 22
